Goal: Task Accomplishment & Management: Use online tool/utility

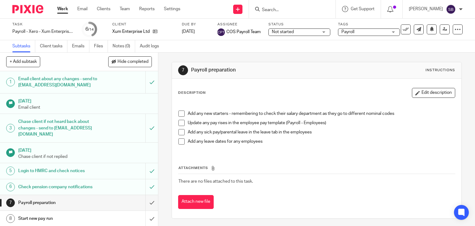
click at [300, 9] on input "Search" at bounding box center [289, 10] width 56 height 6
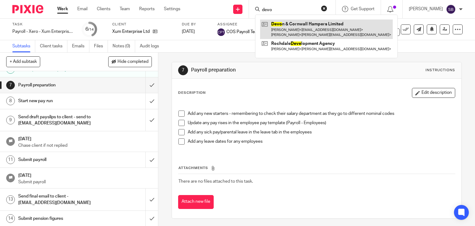
type input "devo"
drag, startPoint x: 302, startPoint y: 20, endPoint x: 307, endPoint y: 23, distance: 5.8
click at [302, 20] on link at bounding box center [326, 28] width 133 height 19
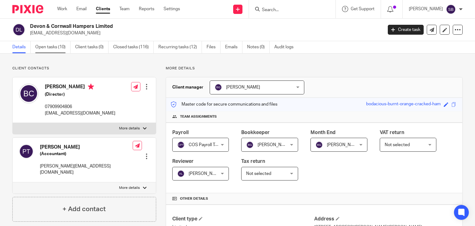
click at [52, 49] on link "Open tasks (10)" at bounding box center [52, 47] width 35 height 12
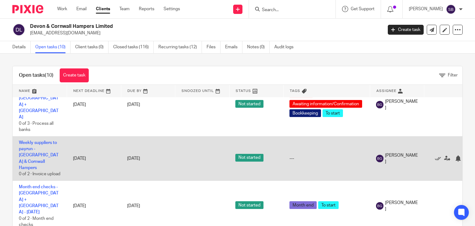
scroll to position [173, 0]
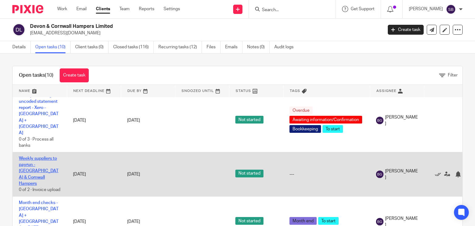
click at [41, 156] on link "Weekly suppliers to payrun - [GEOGRAPHIC_DATA] & Cornwall Hampers" at bounding box center [39, 170] width 40 height 29
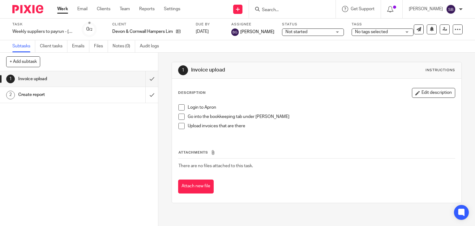
click at [180, 107] on span at bounding box center [181, 107] width 6 height 6
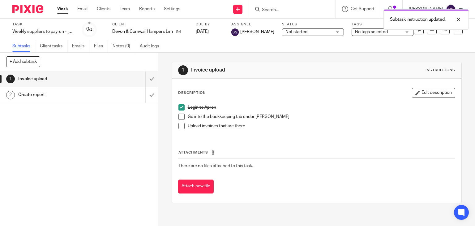
click at [179, 113] on li "Login to Apron" at bounding box center [316, 108] width 277 height 9
click at [179, 116] on span at bounding box center [181, 116] width 6 height 6
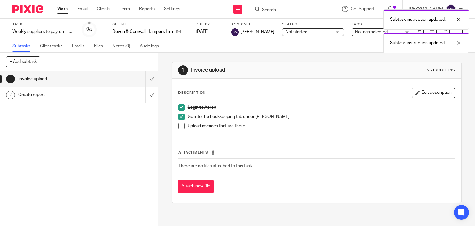
click at [179, 125] on span at bounding box center [181, 126] width 6 height 6
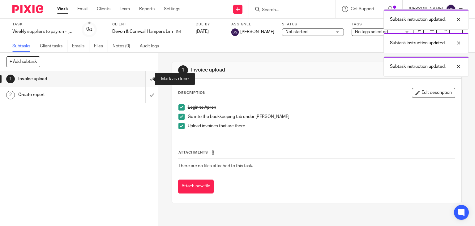
click at [143, 81] on input "submit" at bounding box center [79, 78] width 158 height 15
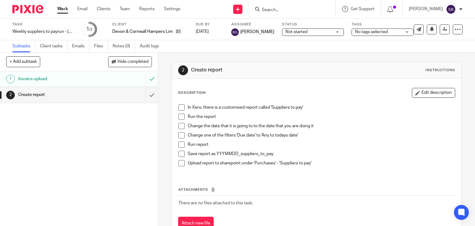
click at [180, 110] on li "In Xero, there is a customised report called 'Suppliers to pay'" at bounding box center [316, 108] width 277 height 9
click at [180, 108] on span at bounding box center [181, 107] width 6 height 6
click at [180, 118] on span at bounding box center [181, 116] width 6 height 6
click at [178, 128] on span at bounding box center [181, 126] width 6 height 6
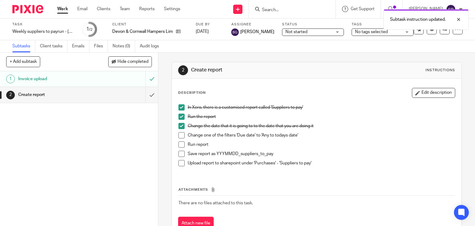
click at [179, 137] on span at bounding box center [181, 135] width 6 height 6
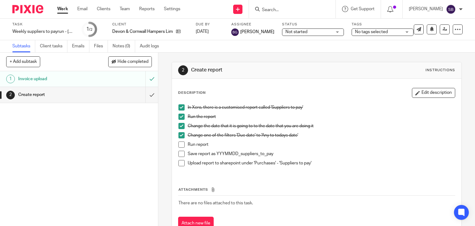
click at [180, 145] on span at bounding box center [181, 144] width 6 height 6
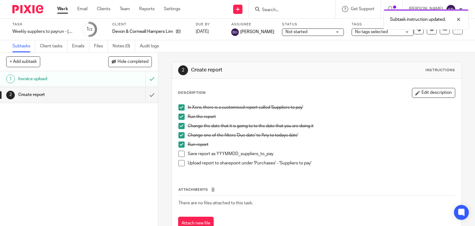
click at [180, 154] on span at bounding box center [181, 154] width 6 height 6
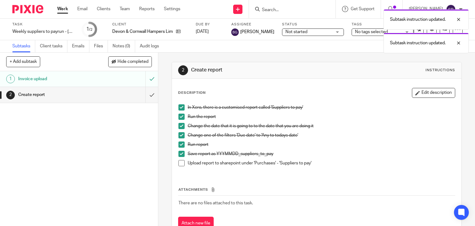
click at [181, 161] on span at bounding box center [181, 163] width 6 height 6
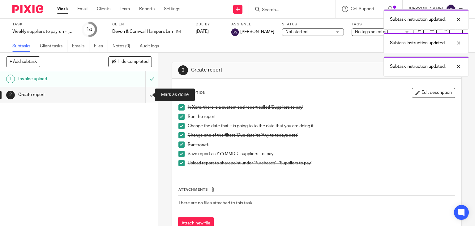
click at [144, 97] on input "submit" at bounding box center [79, 94] width 158 height 15
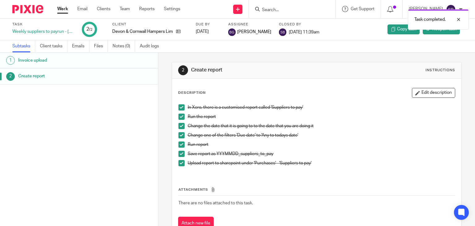
click at [289, 10] on div "Task completed." at bounding box center [352, 17] width 231 height 23
click at [278, 12] on input "Search" at bounding box center [289, 10] width 56 height 6
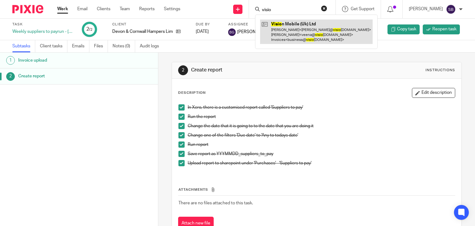
type input "visio"
click at [289, 28] on link at bounding box center [316, 31] width 113 height 24
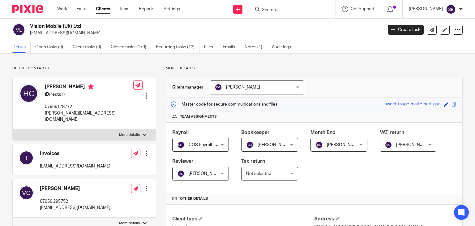
click at [289, 28] on h2 "Vision Mobile (Uk) Ltd" at bounding box center [169, 26] width 279 height 6
click at [56, 46] on link "Open tasks (9)" at bounding box center [51, 47] width 33 height 12
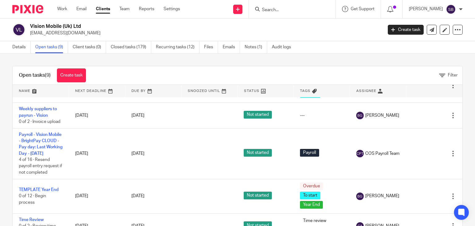
scroll to position [216, 0]
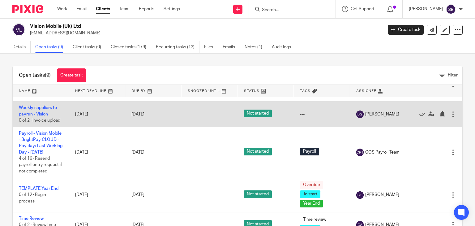
click at [41, 110] on td "Weekly suppliers to payrun - Vision 0 of 2 · Invoice upload" at bounding box center [41, 113] width 56 height 25
click at [42, 116] on link "Weekly suppliers to payrun - Vision" at bounding box center [38, 110] width 38 height 11
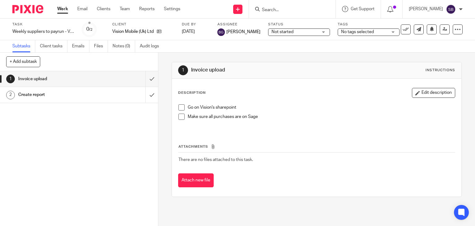
click at [180, 107] on span at bounding box center [181, 107] width 6 height 6
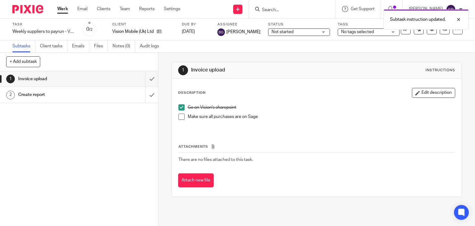
click at [180, 119] on span at bounding box center [181, 116] width 6 height 6
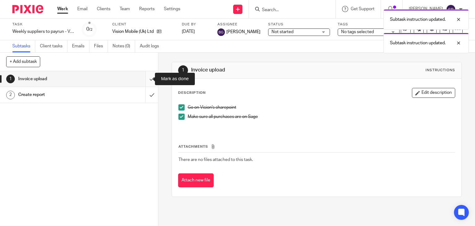
click at [145, 82] on input "submit" at bounding box center [79, 78] width 158 height 15
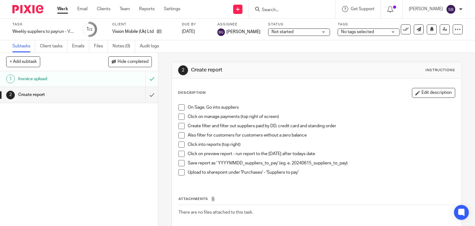
click at [181, 108] on span at bounding box center [181, 107] width 6 height 6
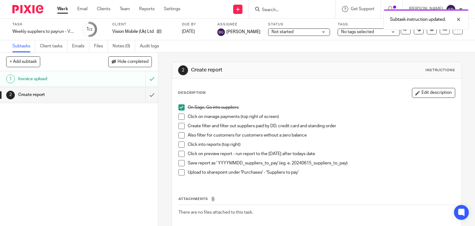
click at [180, 117] on span at bounding box center [181, 116] width 6 height 6
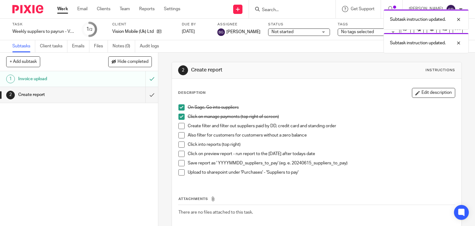
click at [179, 125] on span at bounding box center [181, 126] width 6 height 6
click at [180, 134] on span at bounding box center [181, 135] width 6 height 6
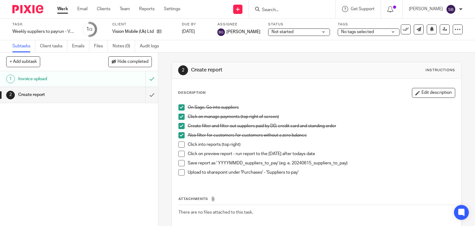
click at [180, 145] on span at bounding box center [181, 144] width 6 height 6
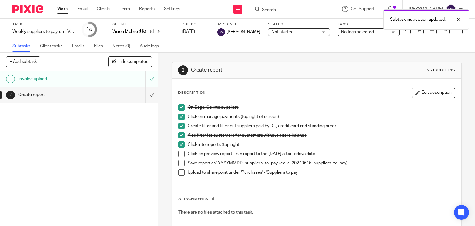
click at [179, 154] on span at bounding box center [181, 154] width 6 height 6
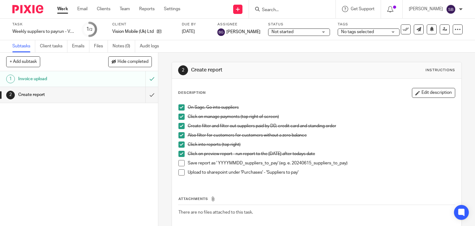
click at [180, 162] on span at bounding box center [181, 163] width 6 height 6
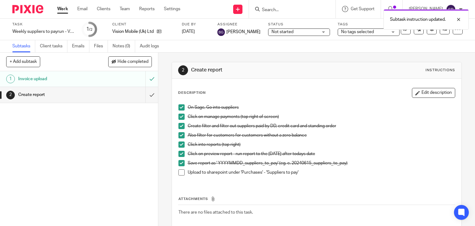
click at [180, 171] on span at bounding box center [181, 172] width 6 height 6
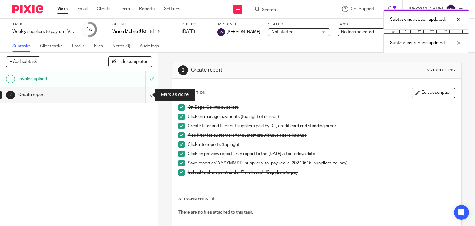
click at [146, 94] on input "submit" at bounding box center [79, 94] width 158 height 15
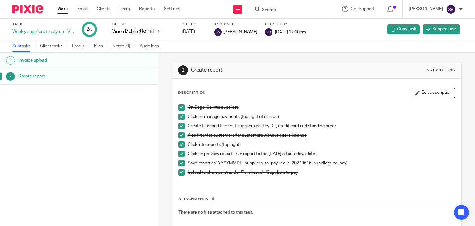
click at [58, 8] on link "Work" at bounding box center [62, 9] width 11 height 6
